Goal: Task Accomplishment & Management: Manage account settings

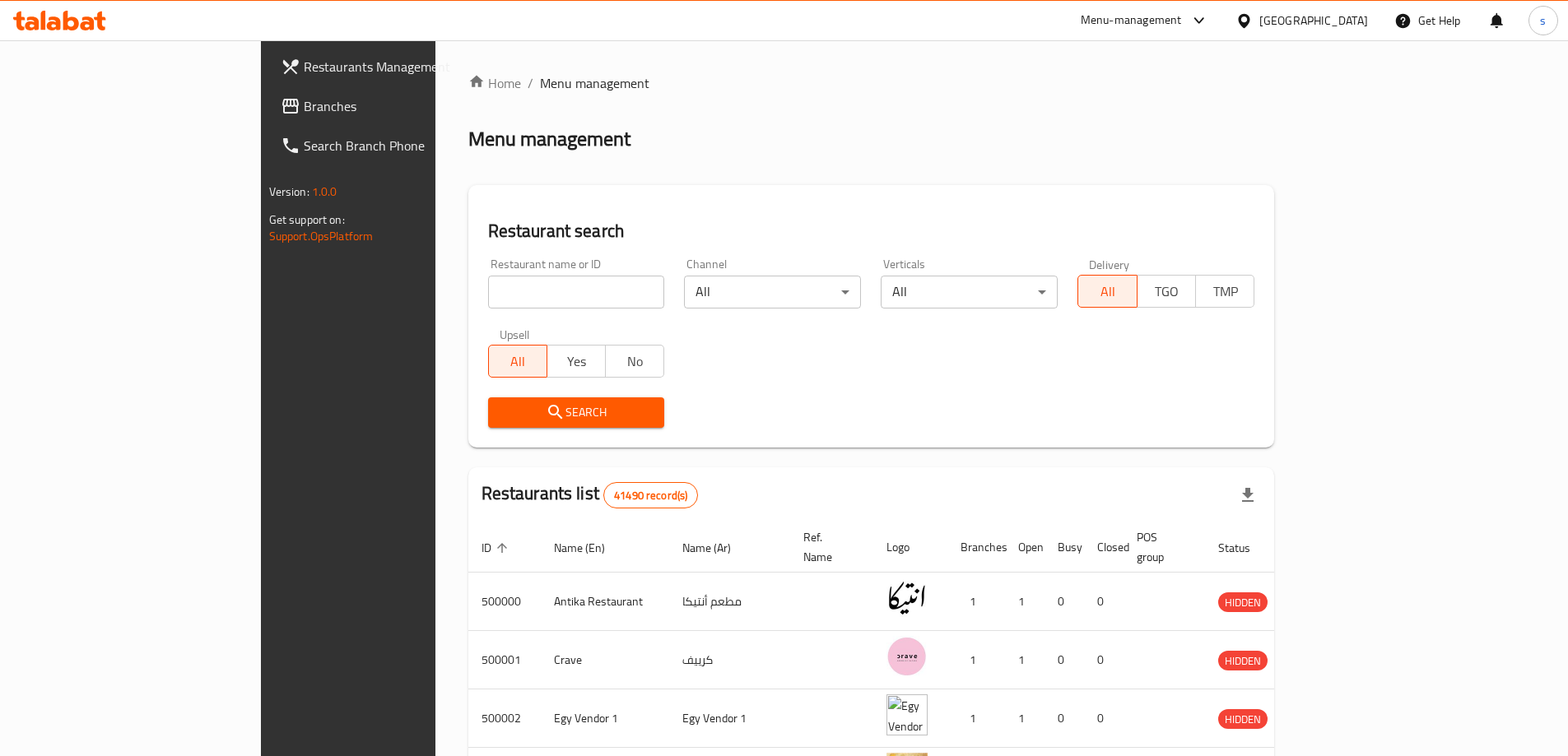
click at [488, 296] on input "search" at bounding box center [576, 292] width 177 height 33
paste input "18537"
type input "18537"
click at [1342, 23] on div "Egypt" at bounding box center [1314, 21] width 109 height 18
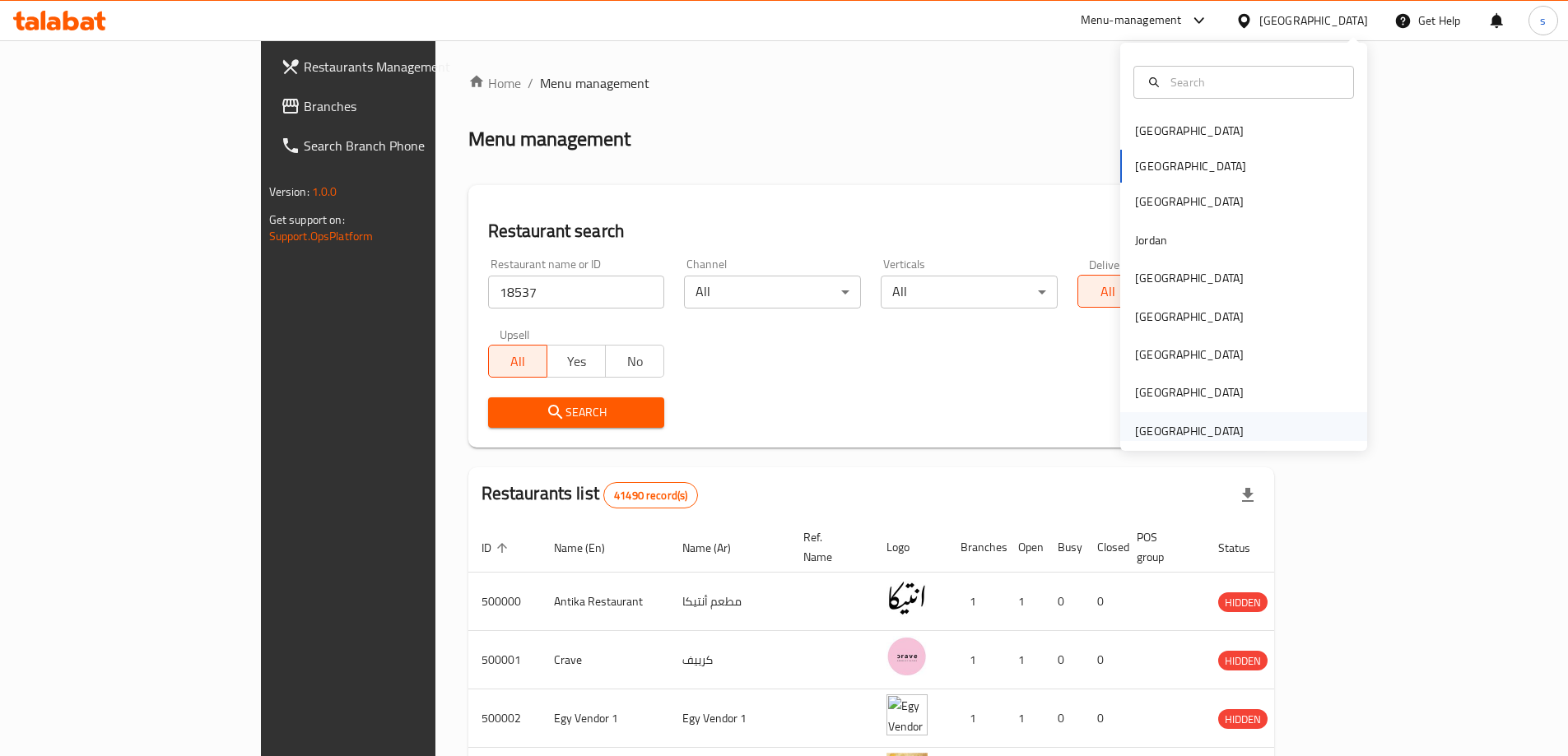
click at [1165, 429] on div "[GEOGRAPHIC_DATA]" at bounding box center [1190, 432] width 109 height 18
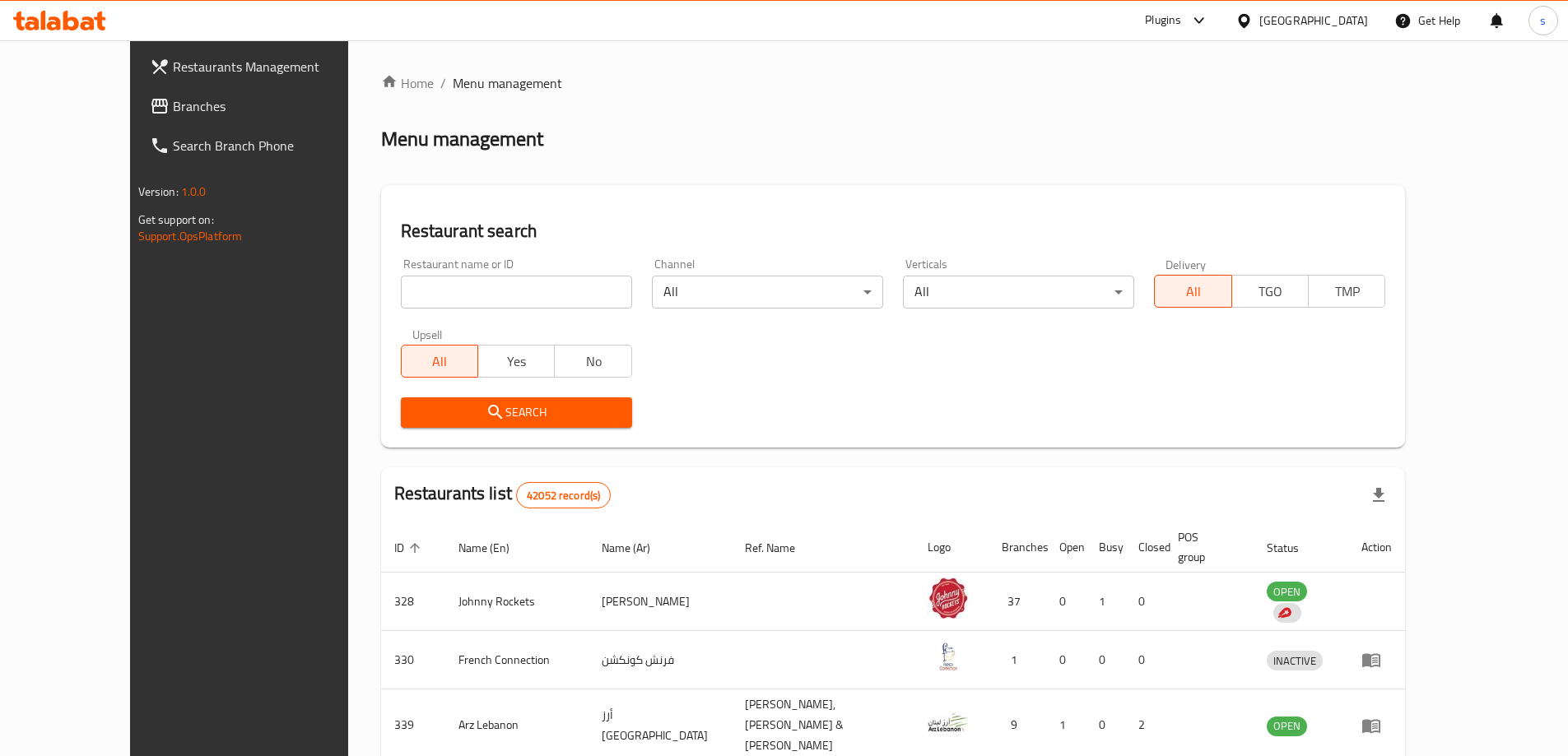
click at [474, 291] on input "search" at bounding box center [517, 292] width 231 height 33
paste input "18537"
type input "18537"
click button "Search" at bounding box center [517, 412] width 231 height 30
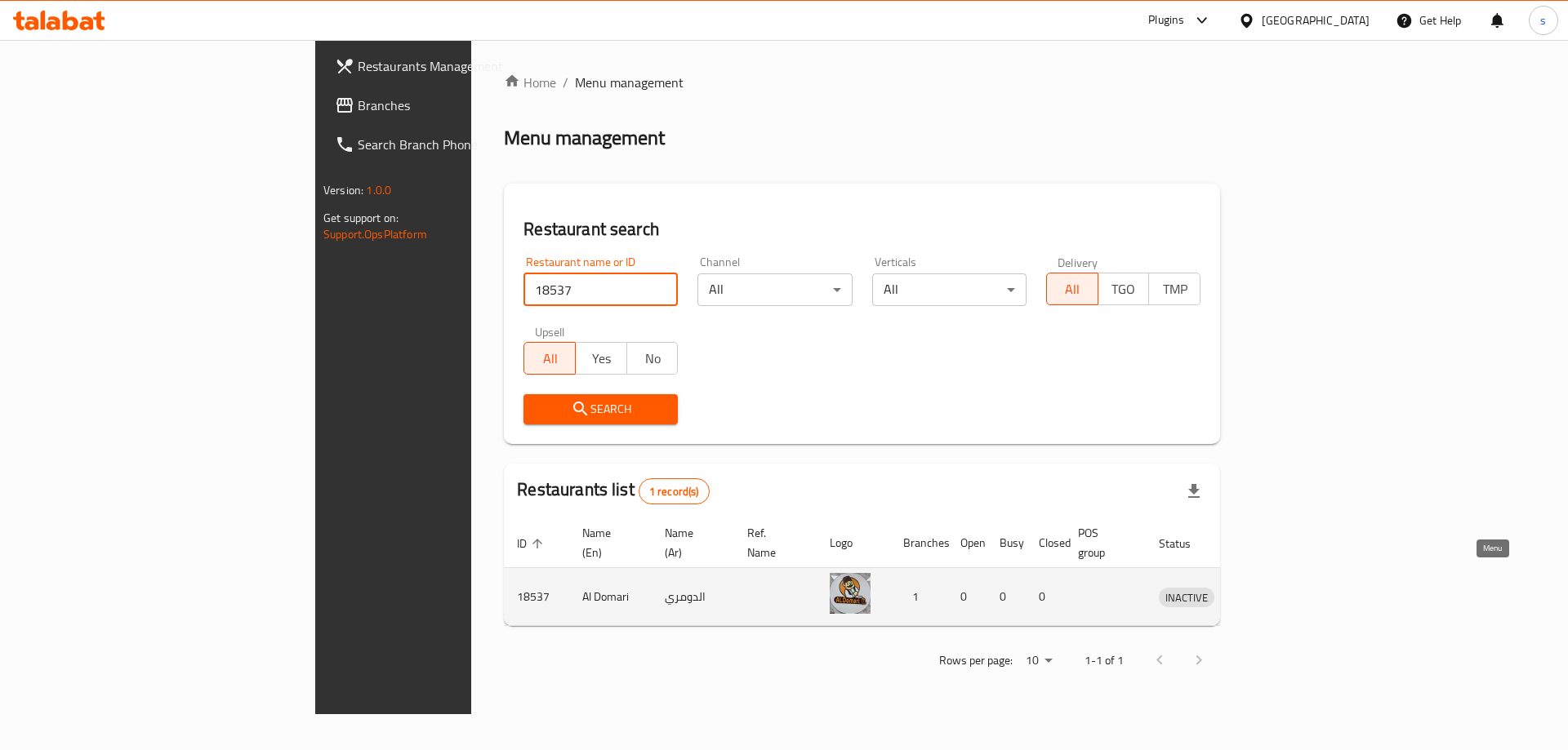
click at [1266, 591] on icon "enhanced table" at bounding box center [1257, 598] width 18 height 14
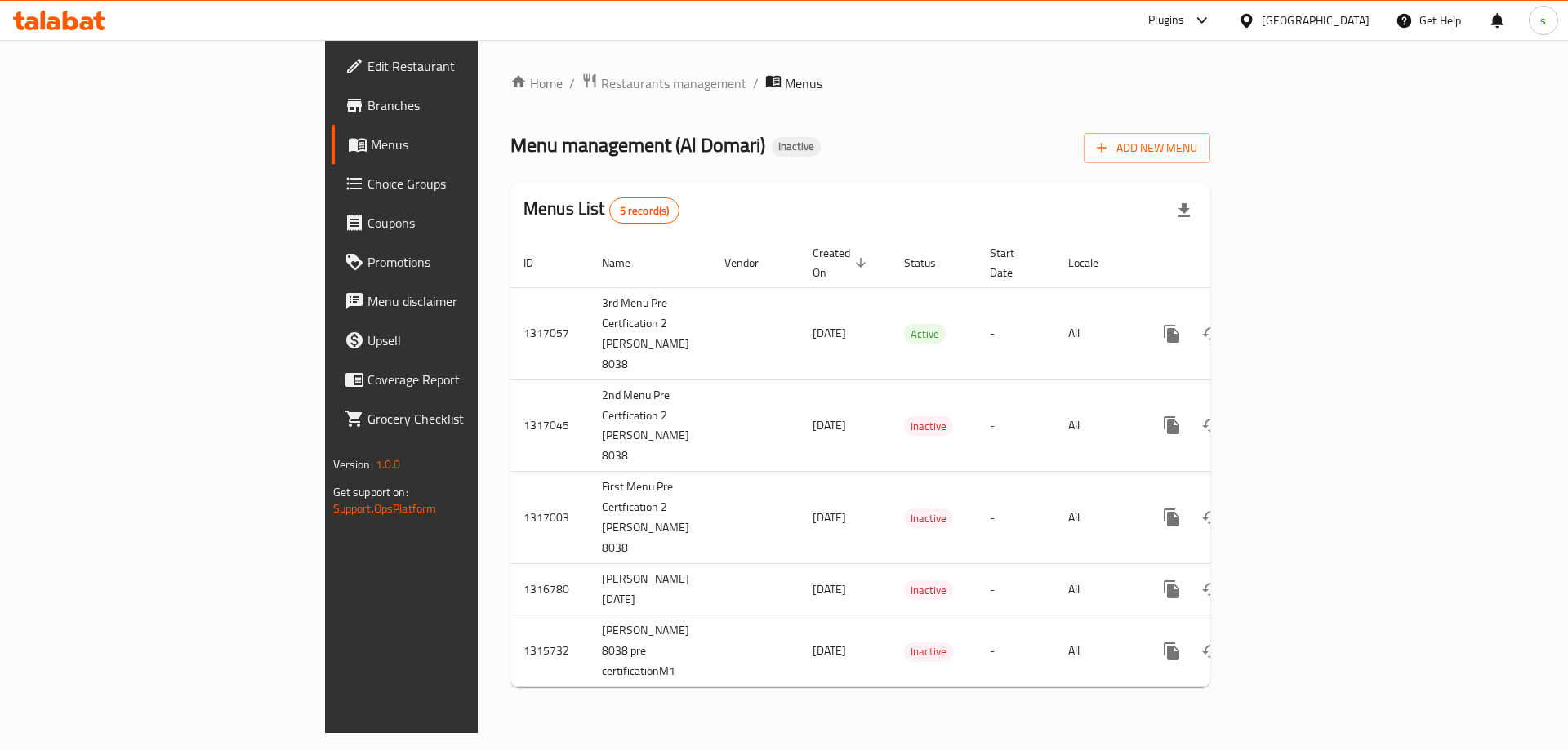
click at [368, 61] on span "Edit Restaurant" at bounding box center [471, 67] width 206 height 20
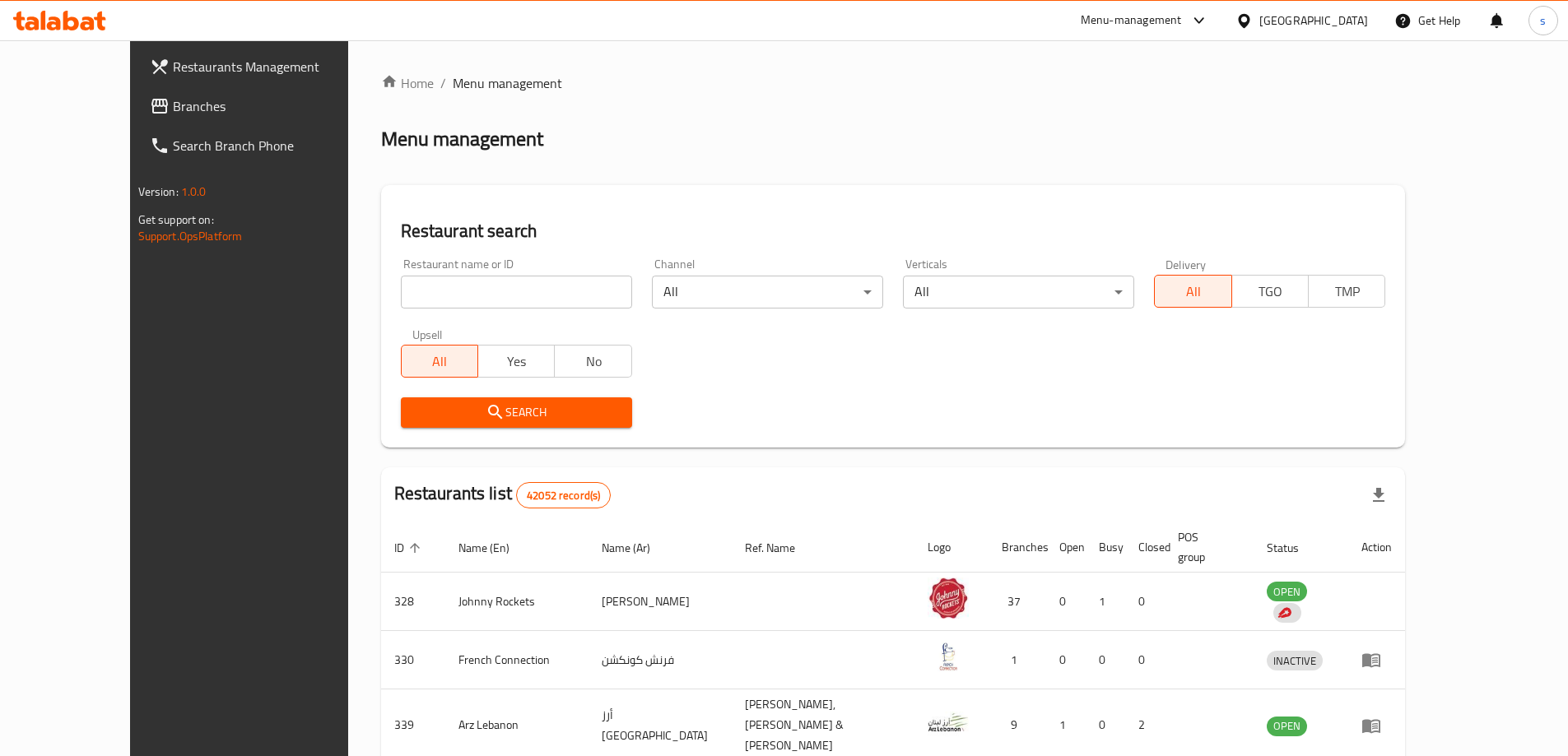
click at [472, 284] on input "search" at bounding box center [517, 292] width 231 height 33
paste input "18537"
type input "18537"
click button "Search" at bounding box center [517, 412] width 231 height 30
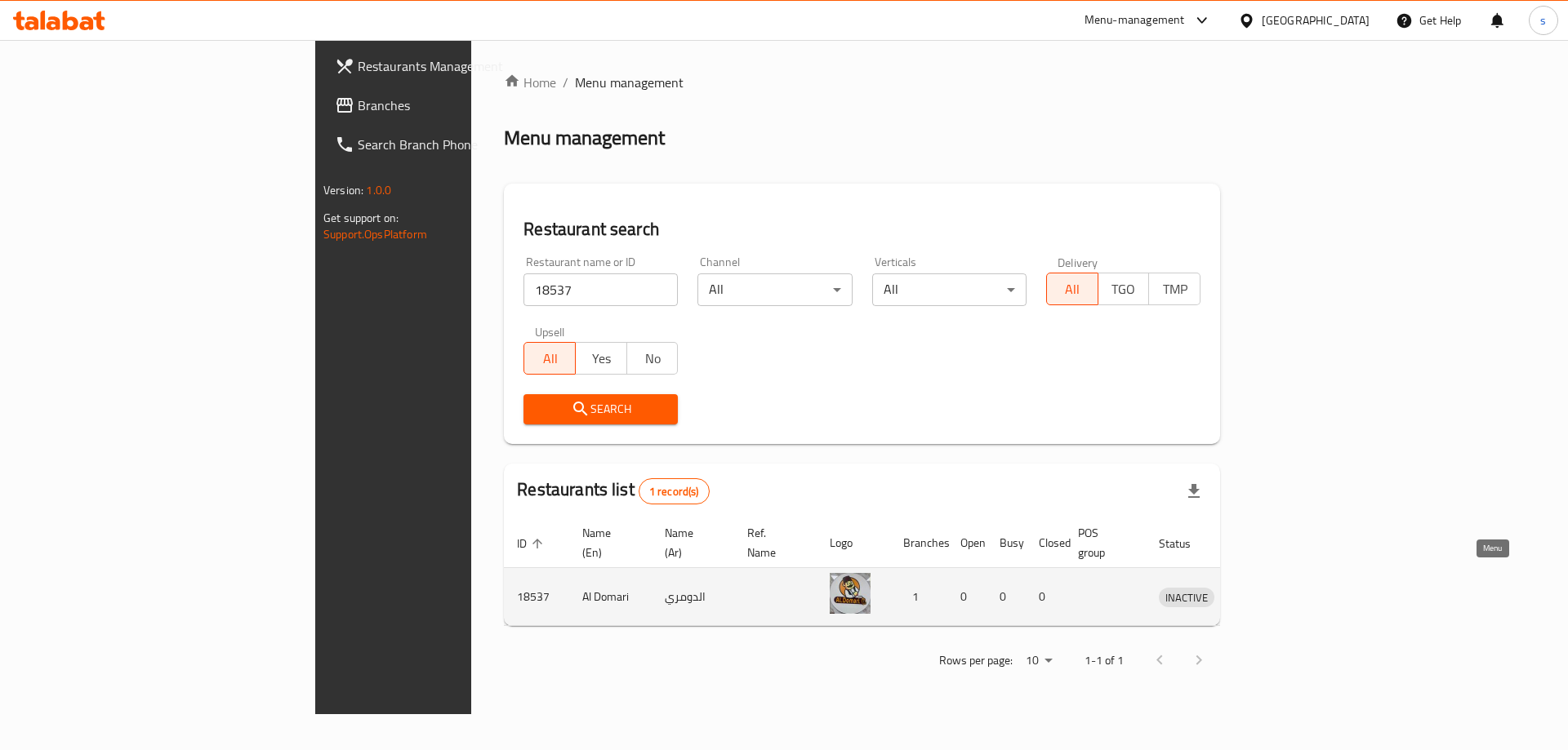
click at [1266, 591] on icon "enhanced table" at bounding box center [1257, 598] width 18 height 14
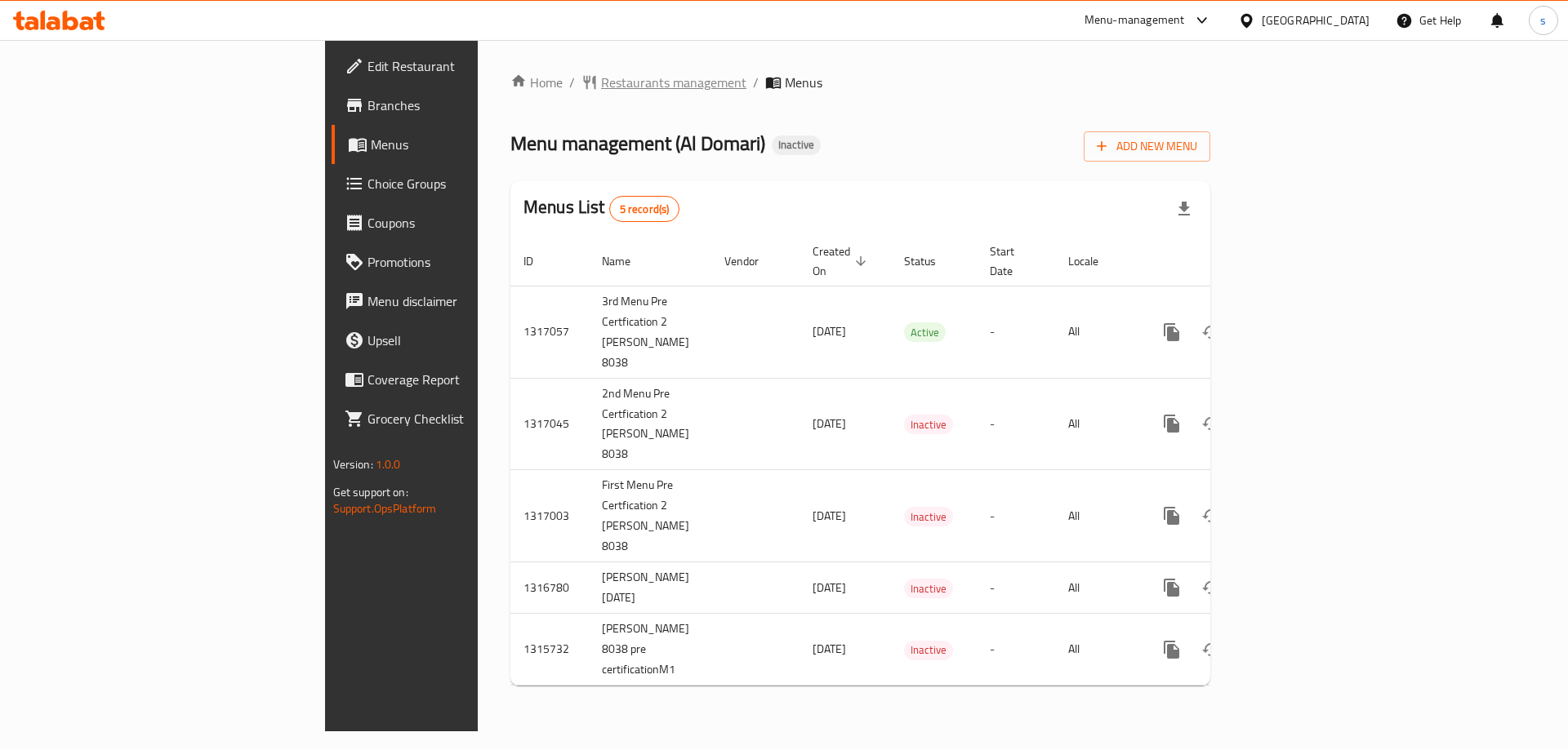
click at [601, 90] on span "Restaurants management" at bounding box center [674, 82] width 146 height 20
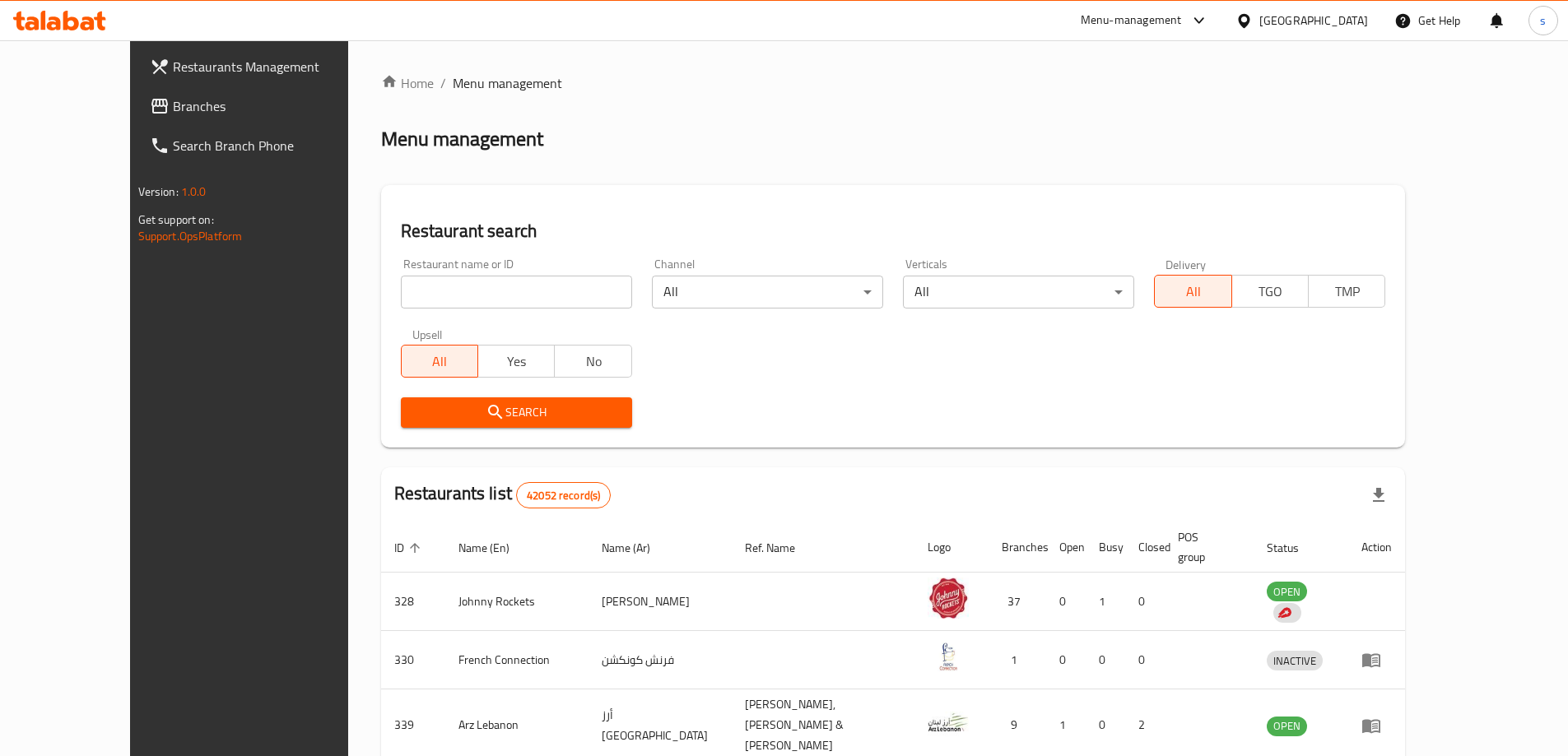
click at [453, 78] on span "Menu management" at bounding box center [507, 83] width 110 height 20
click at [453, 91] on span "Menu management" at bounding box center [507, 83] width 110 height 20
click at [427, 294] on input "search" at bounding box center [517, 292] width 231 height 33
paste input "18537"
type input "18537"
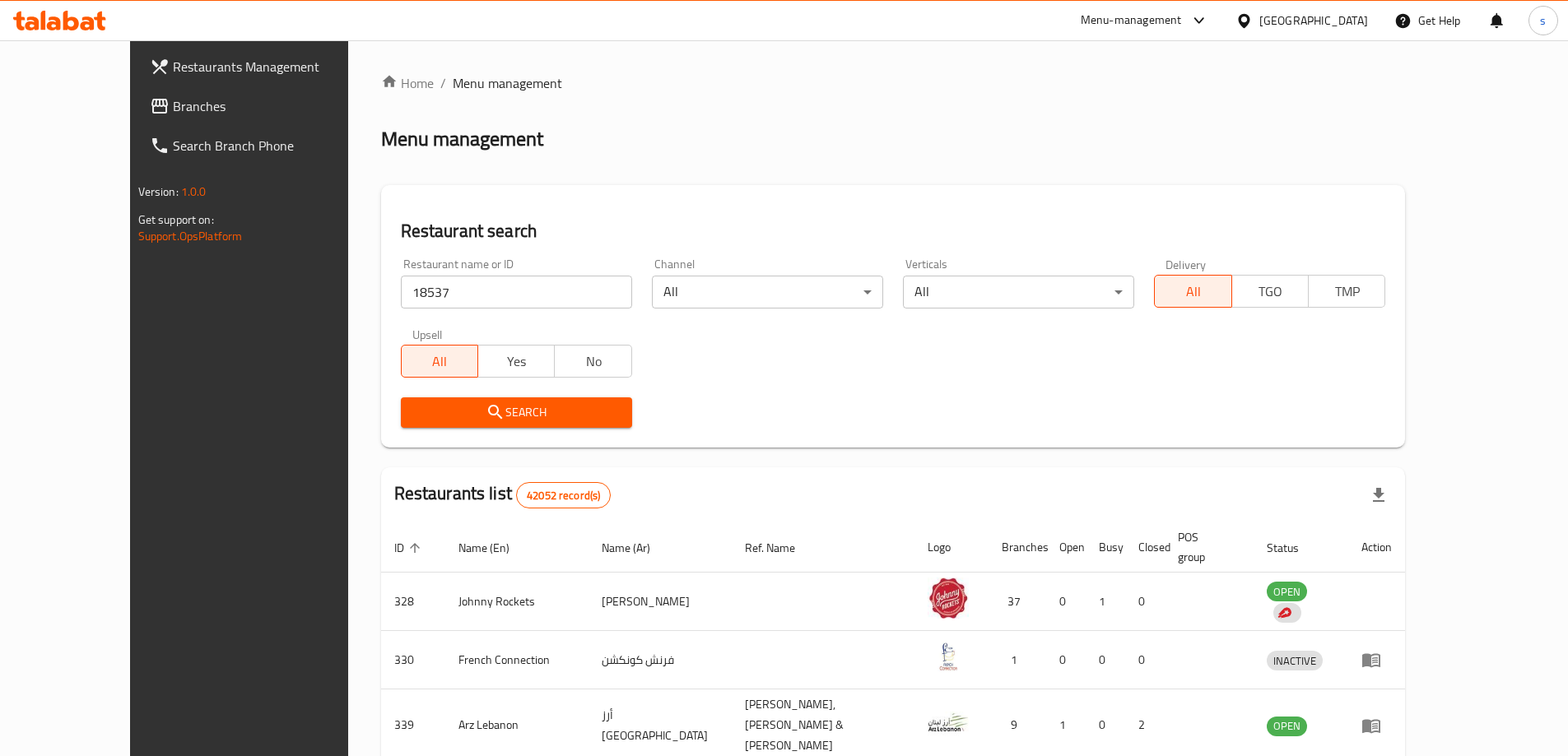
click at [401, 291] on input "18537" at bounding box center [517, 292] width 231 height 33
paste input "18537"
type input "18537"
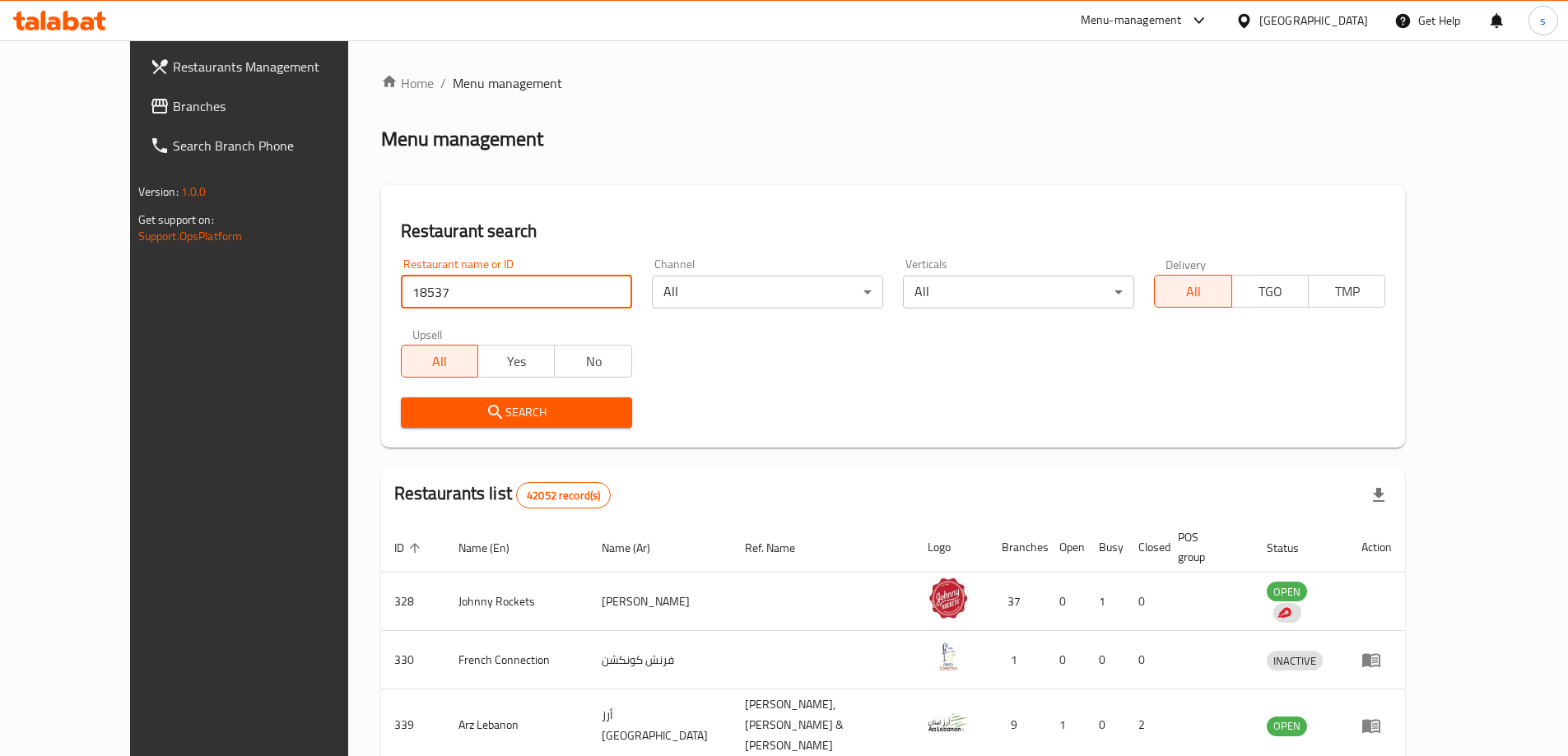
click at [496, 417] on span "Search" at bounding box center [517, 412] width 205 height 21
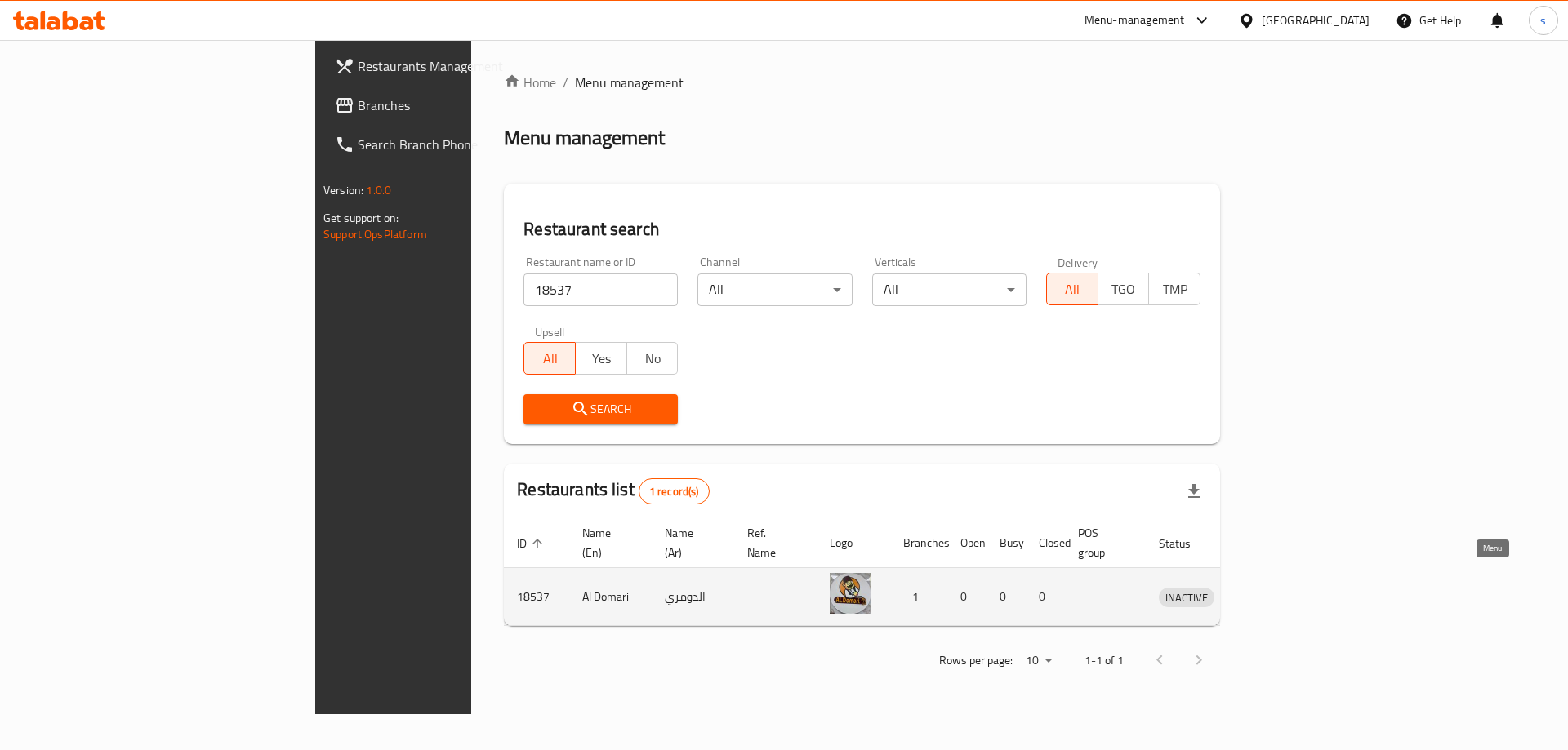
click at [1264, 595] on icon "enhanced table" at bounding box center [1260, 598] width 6 height 7
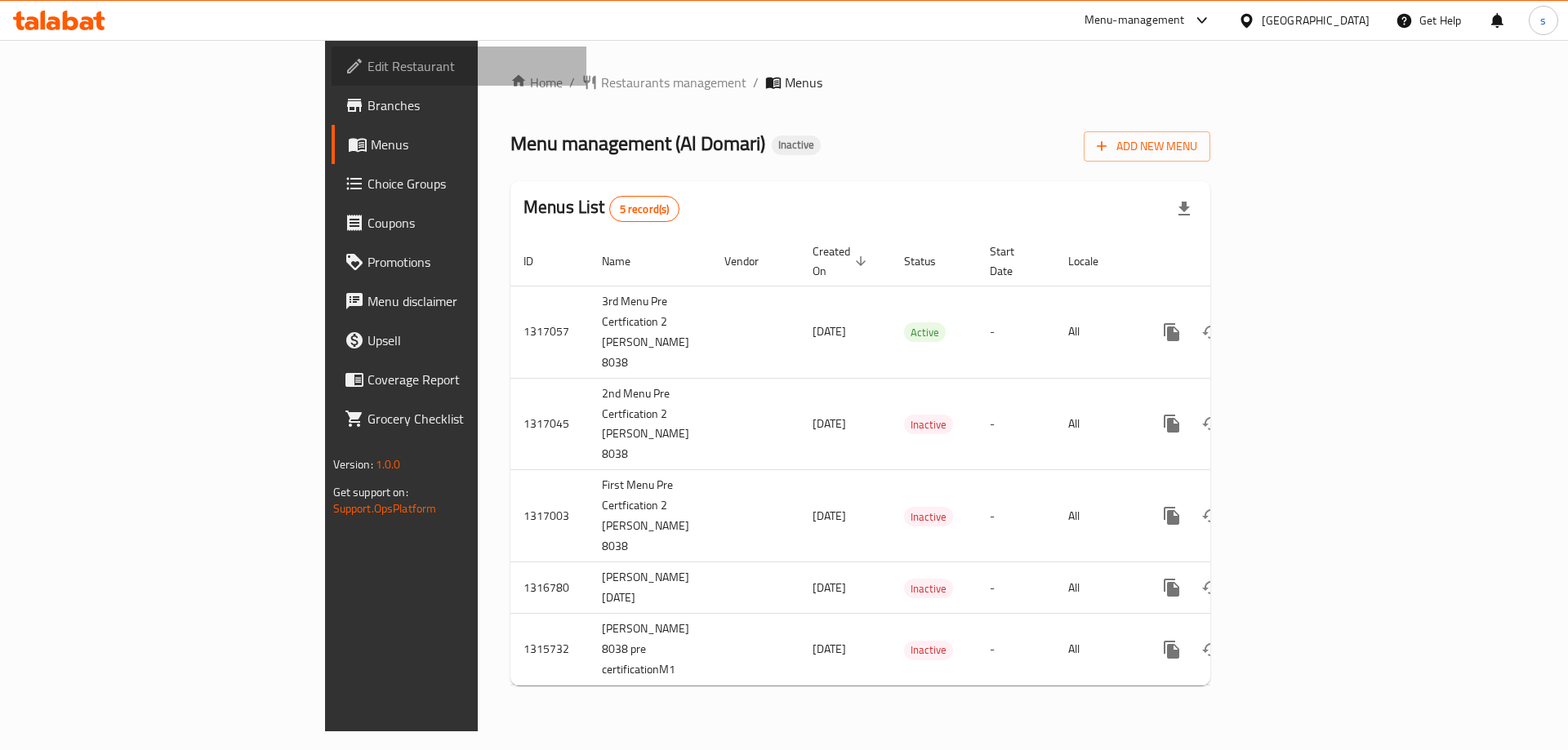
click at [368, 57] on span "Edit Restaurant" at bounding box center [471, 67] width 206 height 20
